Goal: Transaction & Acquisition: Purchase product/service

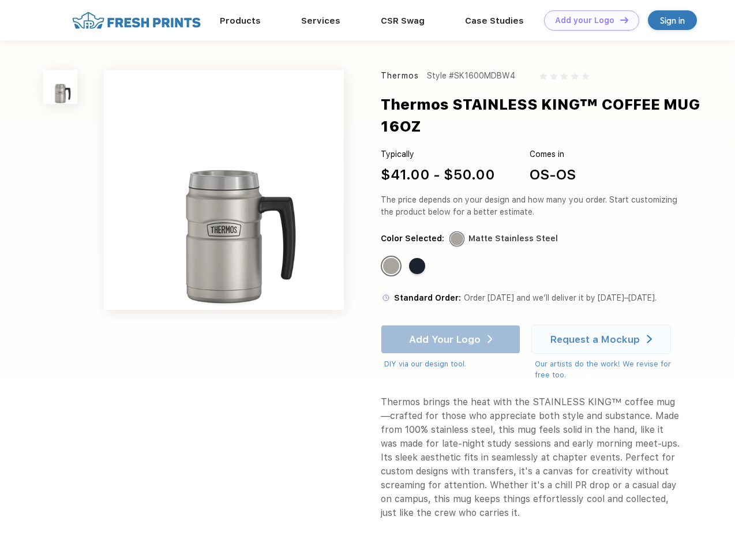
click at [587, 20] on link "Add your Logo Design Tool" at bounding box center [591, 20] width 95 height 20
click at [0, 0] on div "Design Tool" at bounding box center [0, 0] width 0 height 0
click at [619, 20] on link "Add your Logo Design Tool" at bounding box center [591, 20] width 95 height 20
click at [61, 87] on img at bounding box center [60, 87] width 34 height 34
click at [392, 266] on div "Standard Color" at bounding box center [391, 266] width 16 height 16
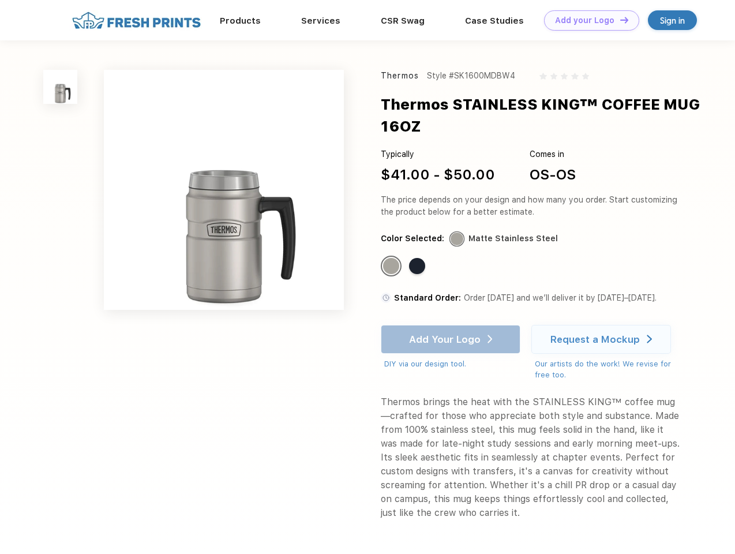
click at [418, 266] on div "Standard Color" at bounding box center [417, 266] width 16 height 16
click at [452, 339] on div "Add Your Logo DIY via our design tool. Ah shoot! This product isn't up in our d…" at bounding box center [451, 347] width 140 height 45
click at [603, 339] on div "Request a Mockup" at bounding box center [594, 339] width 89 height 12
